Goal: Information Seeking & Learning: Learn about a topic

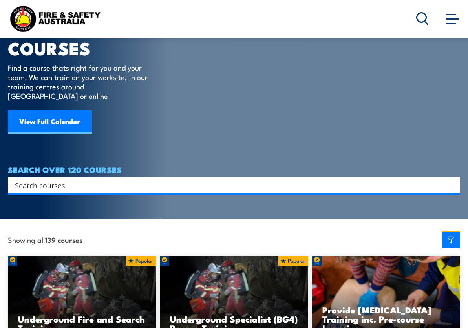
scroll to position [78, 0]
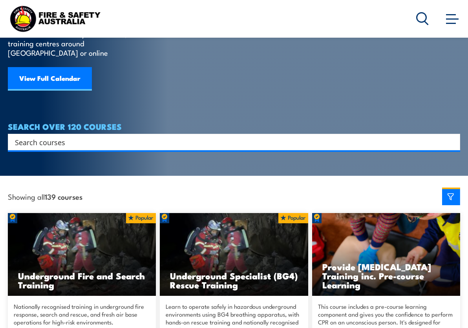
click at [103, 136] on input "Search input" at bounding box center [229, 142] width 428 height 12
type input "air bag"
click at [137, 136] on input "Search input" at bounding box center [229, 142] width 428 height 12
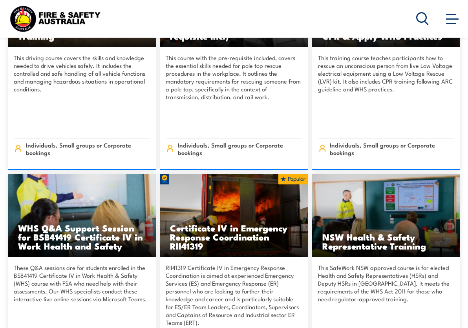
scroll to position [1609, 0]
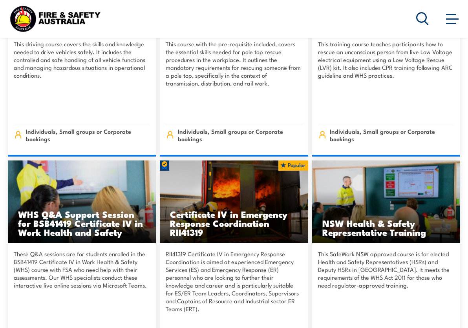
click at [0, 0] on div "FILTER COURSES Locations Australian Capital Territory New South Wales Northern …" at bounding box center [0, 0] width 0 height 0
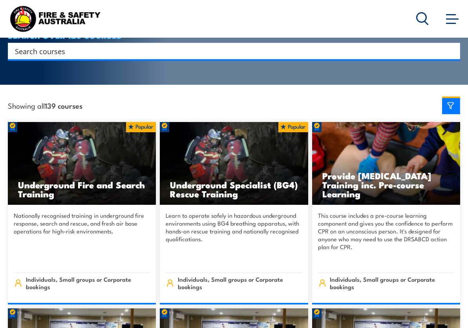
scroll to position [0, 0]
